Goal: Submit feedback/report problem

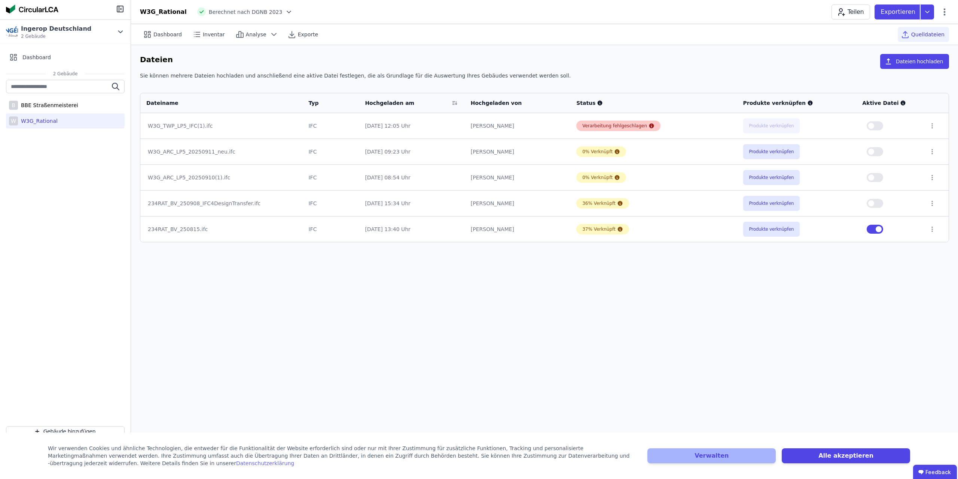
click at [606, 128] on div "Verarbeitung fehlgeschlagen" at bounding box center [614, 126] width 65 height 6
click at [622, 125] on div "Verarbeitung fehlgeschlagen" at bounding box center [614, 126] width 65 height 6
click at [579, 359] on div "Dashboard Inventar Analyse Exporte Quelldateien Dateien Dateien hochladen Sie k…" at bounding box center [544, 251] width 827 height 455
click at [649, 126] on icon at bounding box center [651, 125] width 5 height 5
click at [649, 127] on icon at bounding box center [651, 125] width 5 height 5
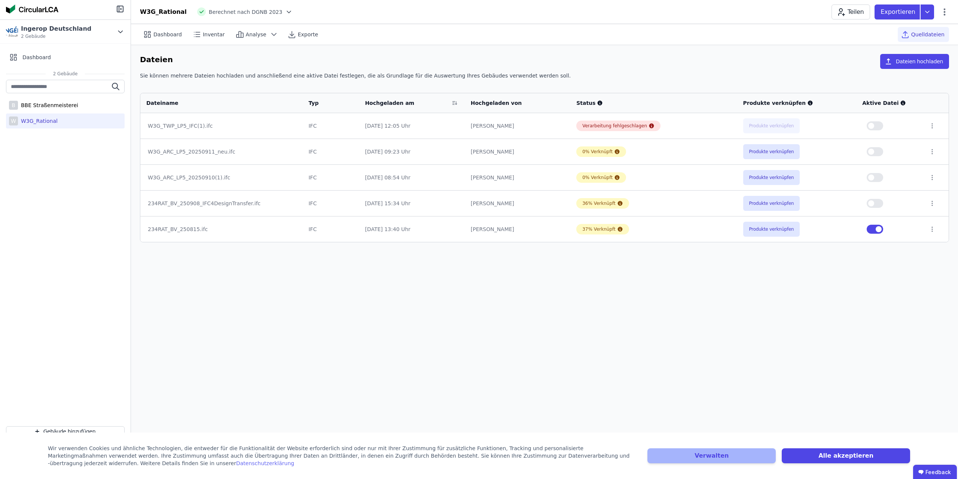
click at [923, 123] on td at bounding box center [936, 125] width 26 height 25
click at [929, 123] on icon at bounding box center [932, 125] width 7 height 7
click at [752, 83] on div "Sie können mehrere Dateien hochladen und anschließend eine aktive Datei festleg…" at bounding box center [544, 78] width 809 height 13
click at [934, 60] on button "Dateien hochladen" at bounding box center [914, 61] width 69 height 15
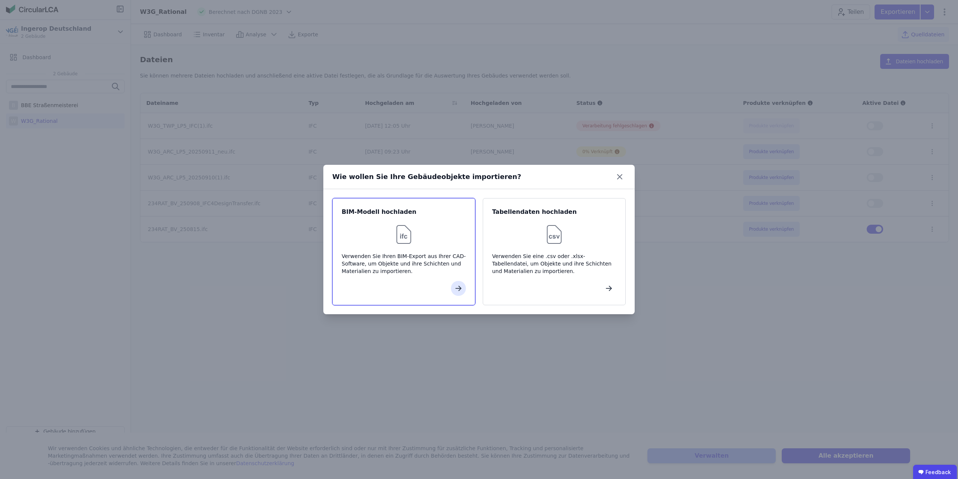
click at [419, 221] on div "BIM-Modell hochladen Verwenden Sie Ihren BIM-Export aus Ihrer CAD-Software, um …" at bounding box center [403, 251] width 143 height 107
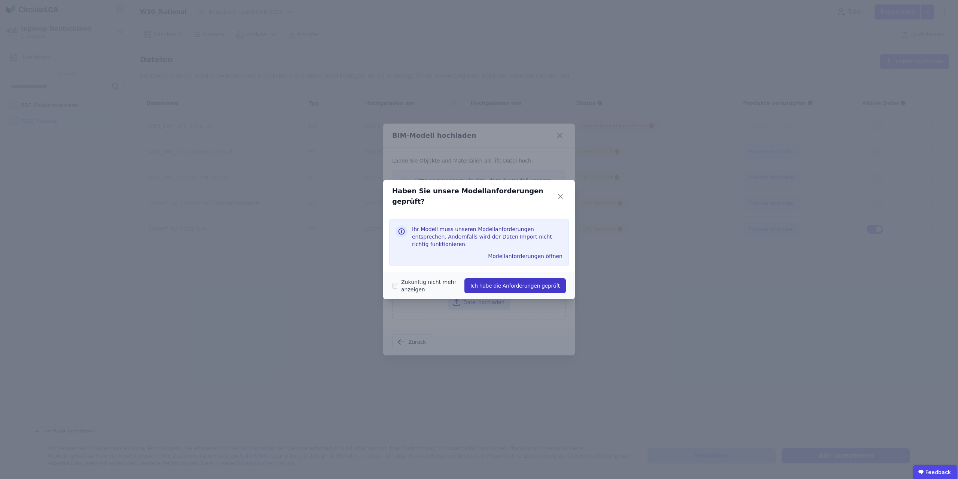
click at [513, 278] on button "Ich habe die Anforderungen geprüft" at bounding box center [514, 285] width 101 height 15
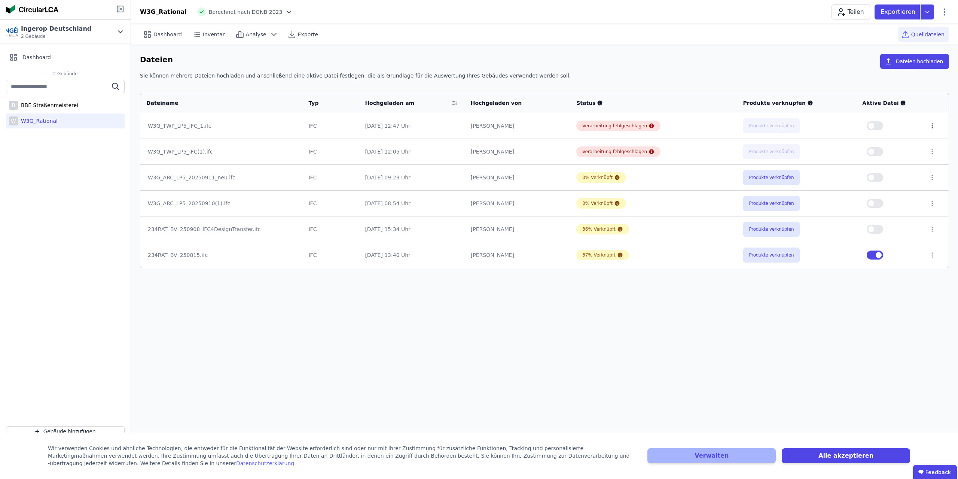
click at [932, 123] on icon at bounding box center [932, 125] width 1 height 4
click at [930, 470] on ubdiv "Feedback" at bounding box center [935, 471] width 44 height 15
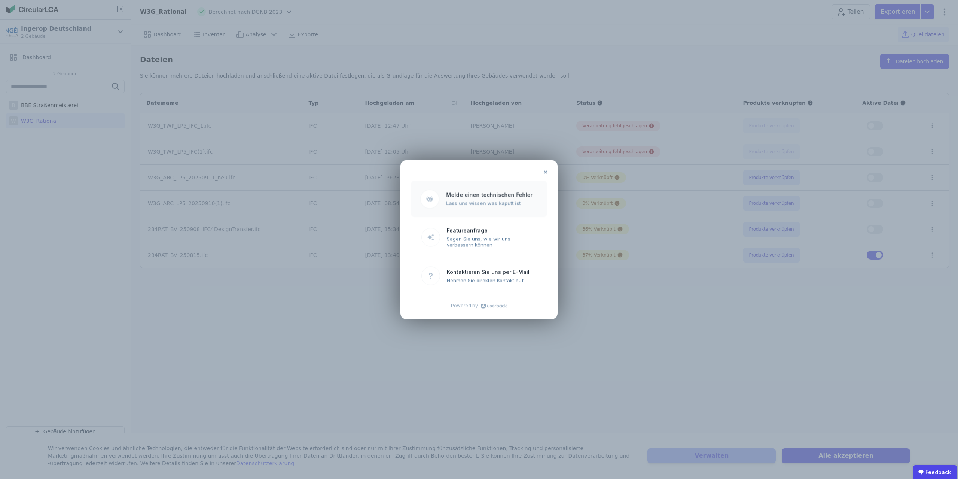
click at [502, 193] on ubdiv "Melde einen technischen Fehler" at bounding box center [492, 194] width 92 height 6
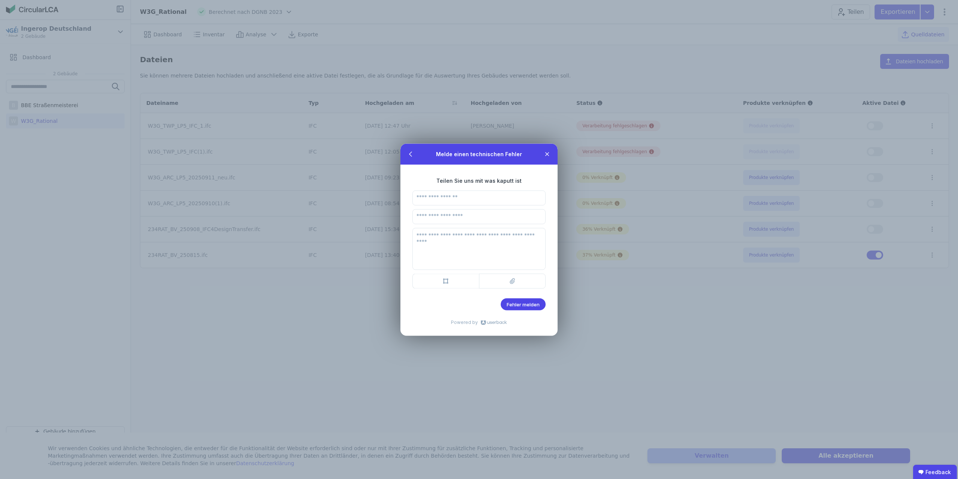
click at [462, 199] on input "text" at bounding box center [478, 197] width 133 height 15
drag, startPoint x: 464, startPoint y: 157, endPoint x: 534, endPoint y: 153, distance: 70.1
click at [517, 152] on ubdiv "Melde einen technischen Fehler" at bounding box center [478, 153] width 157 height 21
click at [551, 157] on ubdiv at bounding box center [547, 153] width 15 height 15
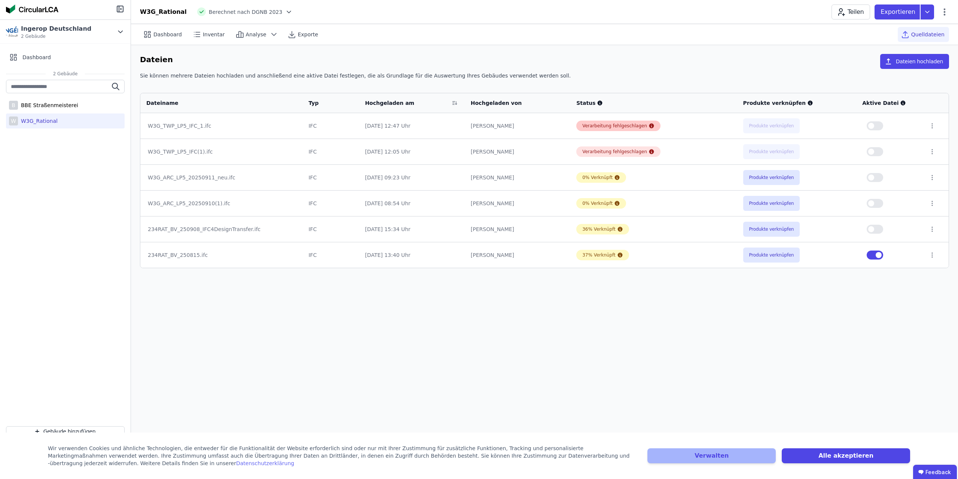
click at [649, 125] on icon at bounding box center [651, 125] width 5 height 5
click at [632, 126] on div "Verarbeitung fehlgeschlagen" at bounding box center [614, 126] width 65 height 6
click at [701, 453] on button "Verwalten" at bounding box center [711, 455] width 128 height 15
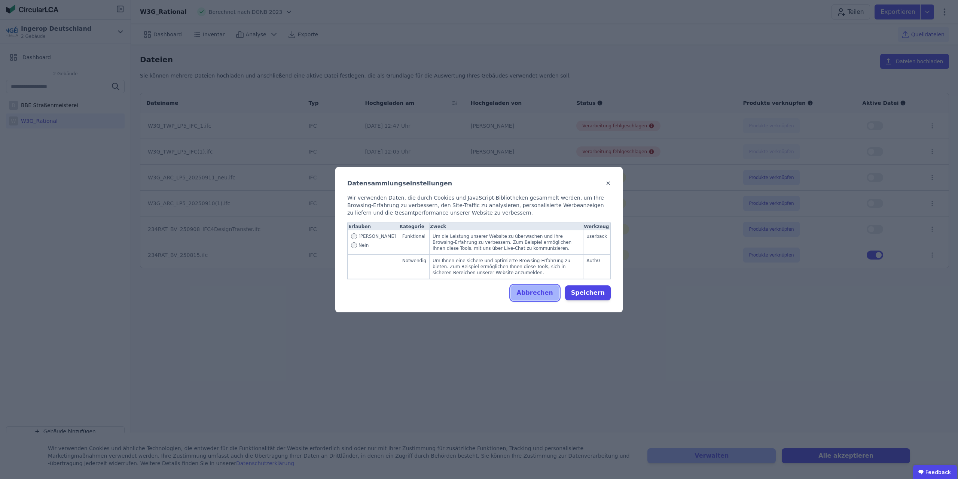
click at [546, 289] on button "Abbrechen" at bounding box center [535, 292] width 48 height 15
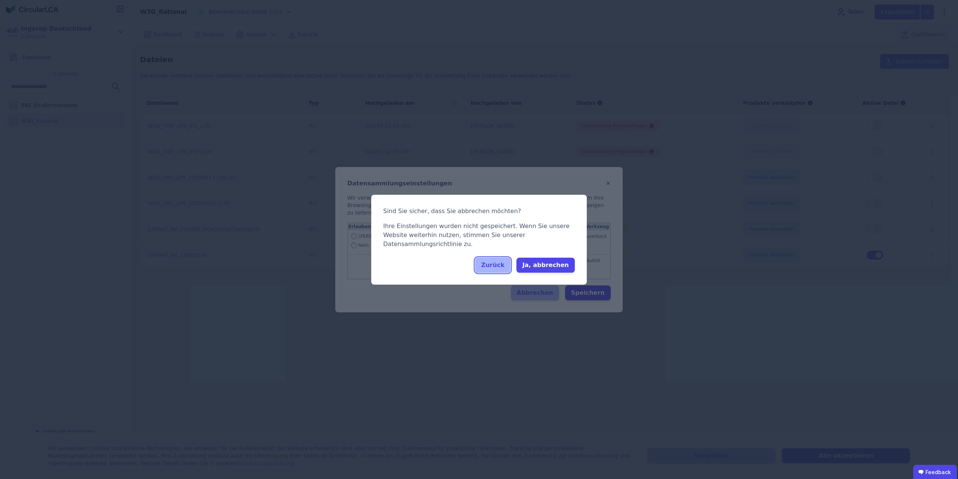
click at [510, 260] on button "Zurück" at bounding box center [492, 264] width 35 height 15
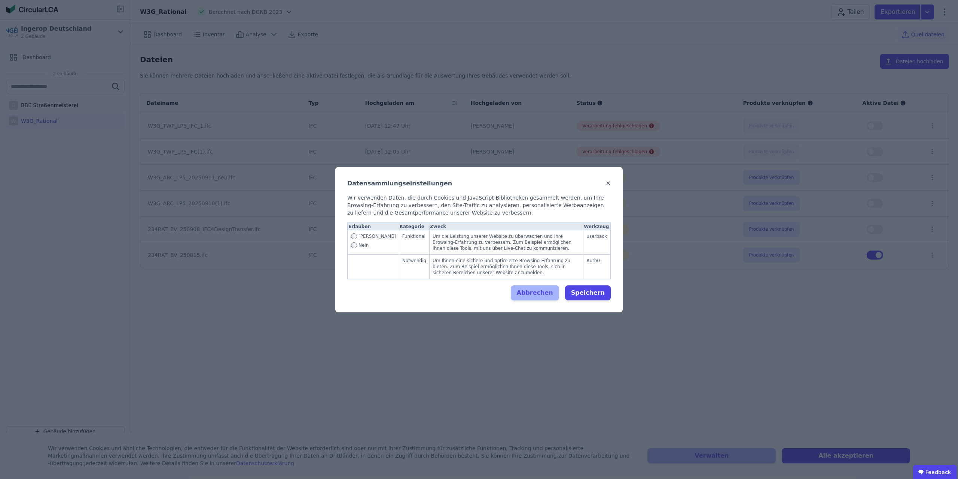
click at [607, 187] on button "✕" at bounding box center [608, 183] width 5 height 9
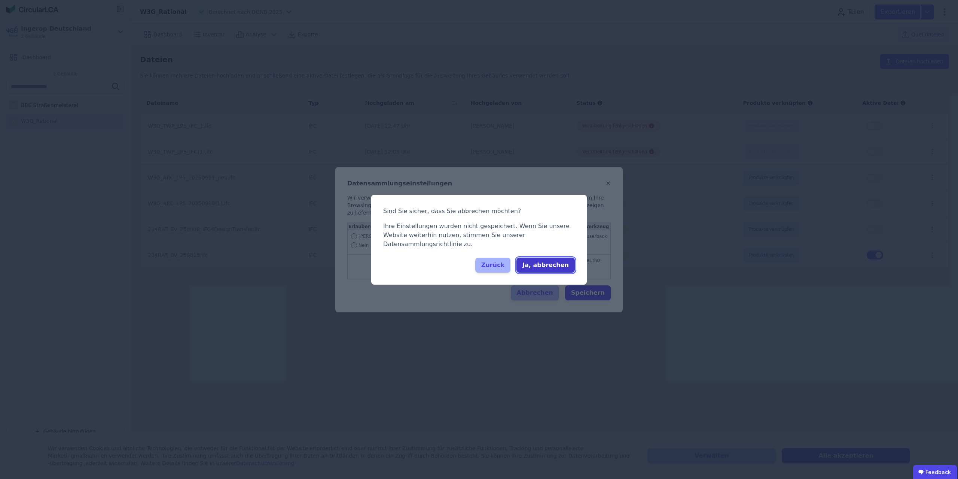
click at [556, 262] on button "Ja, abbrechen" at bounding box center [545, 264] width 58 height 15
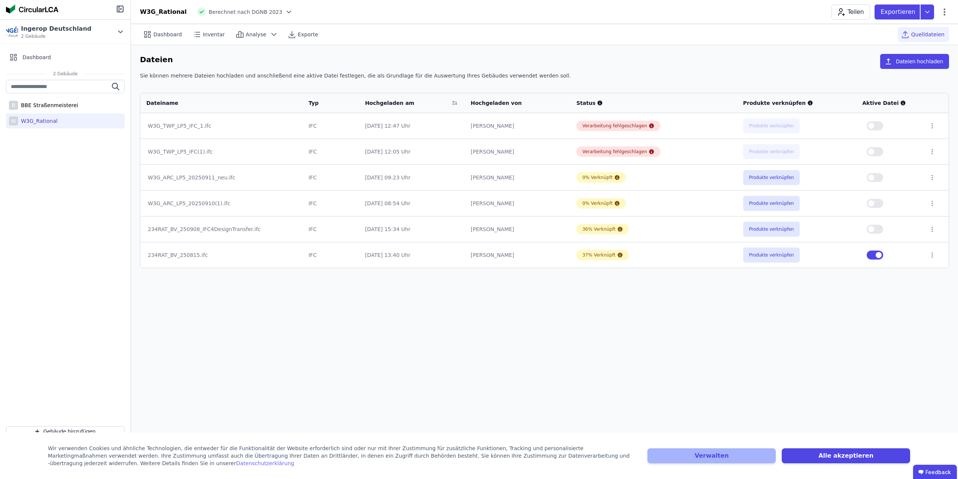
drag, startPoint x: 395, startPoint y: 468, endPoint x: 397, endPoint y: 262, distance: 206.2
click at [400, 456] on div "Wir verwenden Cookies und ähnliche Technologien, die entweder für die Funktiona…" at bounding box center [479, 455] width 958 height 46
click at [943, 12] on icon at bounding box center [944, 11] width 9 height 9
click at [945, 10] on icon at bounding box center [944, 11] width 9 height 9
click at [932, 124] on icon at bounding box center [932, 125] width 1 height 4
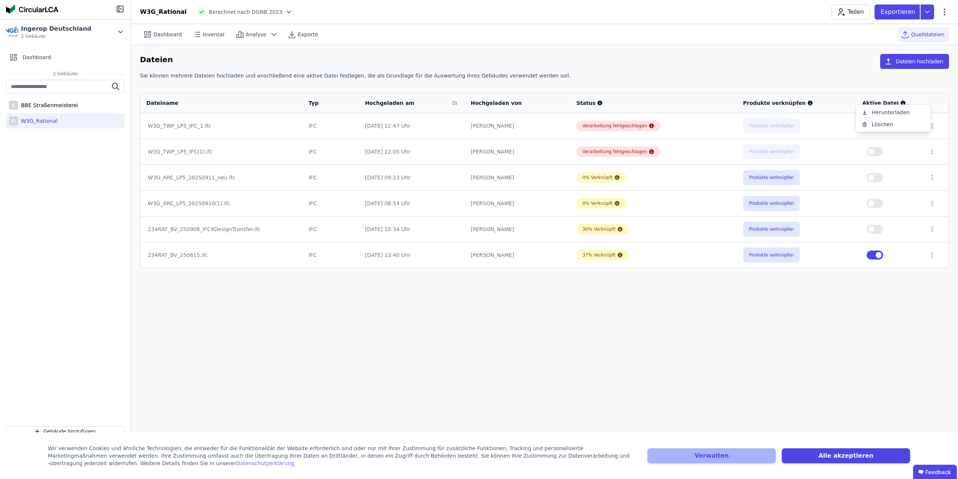
click at [861, 374] on div "Dashboard Inventar Analyse Exporte Quelldateien Dateien Dateien hochladen Sie k…" at bounding box center [544, 251] width 827 height 455
click at [430, 355] on div "Dashboard Inventar Analyse Exporte Quelldateien Dateien Dateien hochladen Sie k…" at bounding box center [544, 251] width 827 height 455
click at [372, 362] on div "Dashboard Inventar Analyse Exporte Quelldateien Dateien Dateien hochladen Sie k…" at bounding box center [544, 251] width 827 height 455
click at [941, 467] on ubdiv "Feedback" at bounding box center [935, 471] width 44 height 15
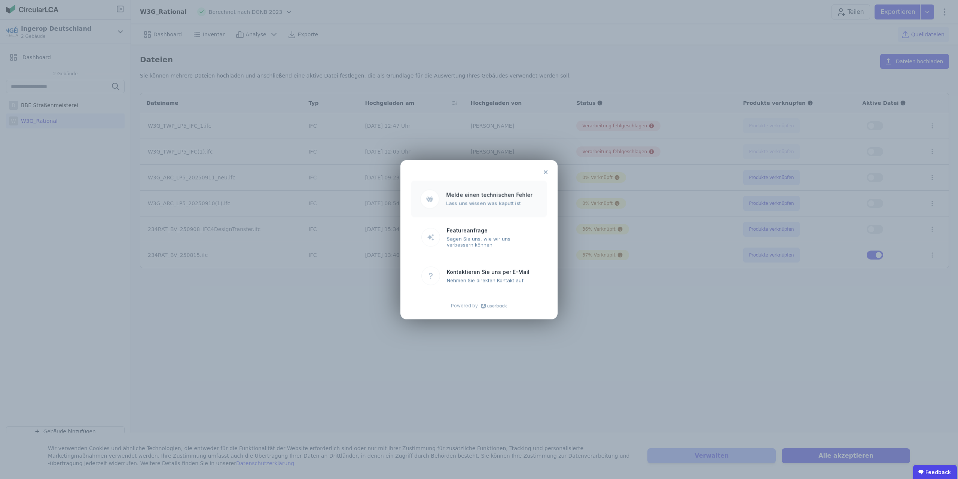
click at [489, 196] on ubdiv "Melde einen technischen Fehler" at bounding box center [492, 194] width 92 height 6
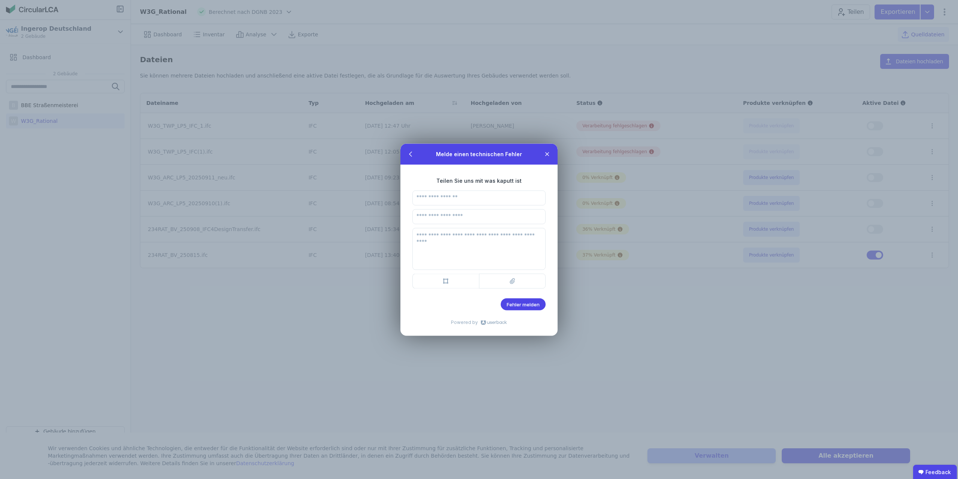
click at [454, 197] on input "text" at bounding box center [478, 197] width 133 height 15
click at [456, 195] on input "text" at bounding box center [478, 197] width 133 height 15
type input "**********"
click at [448, 216] on input "email" at bounding box center [478, 216] width 133 height 15
click at [450, 215] on input "email" at bounding box center [478, 216] width 133 height 15
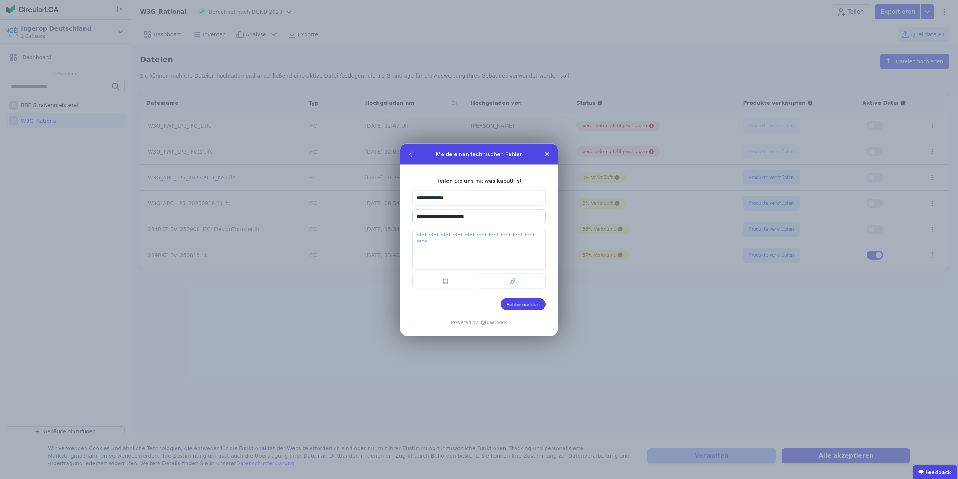
type input "**********"
click at [482, 240] on textarea at bounding box center [478, 248] width 133 height 42
type textarea "**********"
click at [414, 153] on ubdiv at bounding box center [410, 153] width 15 height 15
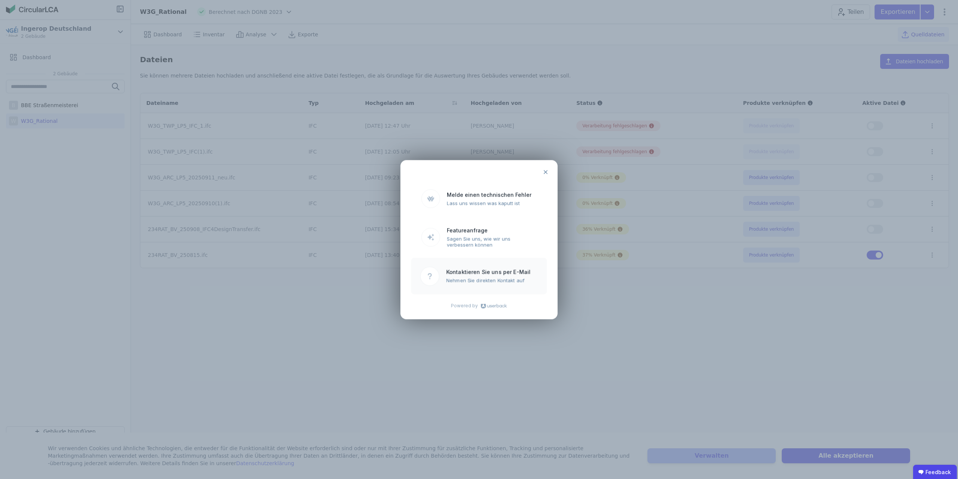
click at [494, 281] on ubdiv "Nehmen Sie direkten Kontakt auf" at bounding box center [492, 280] width 92 height 6
click at [548, 172] on icon at bounding box center [546, 172] width 6 height 6
